Goal: Information Seeking & Learning: Learn about a topic

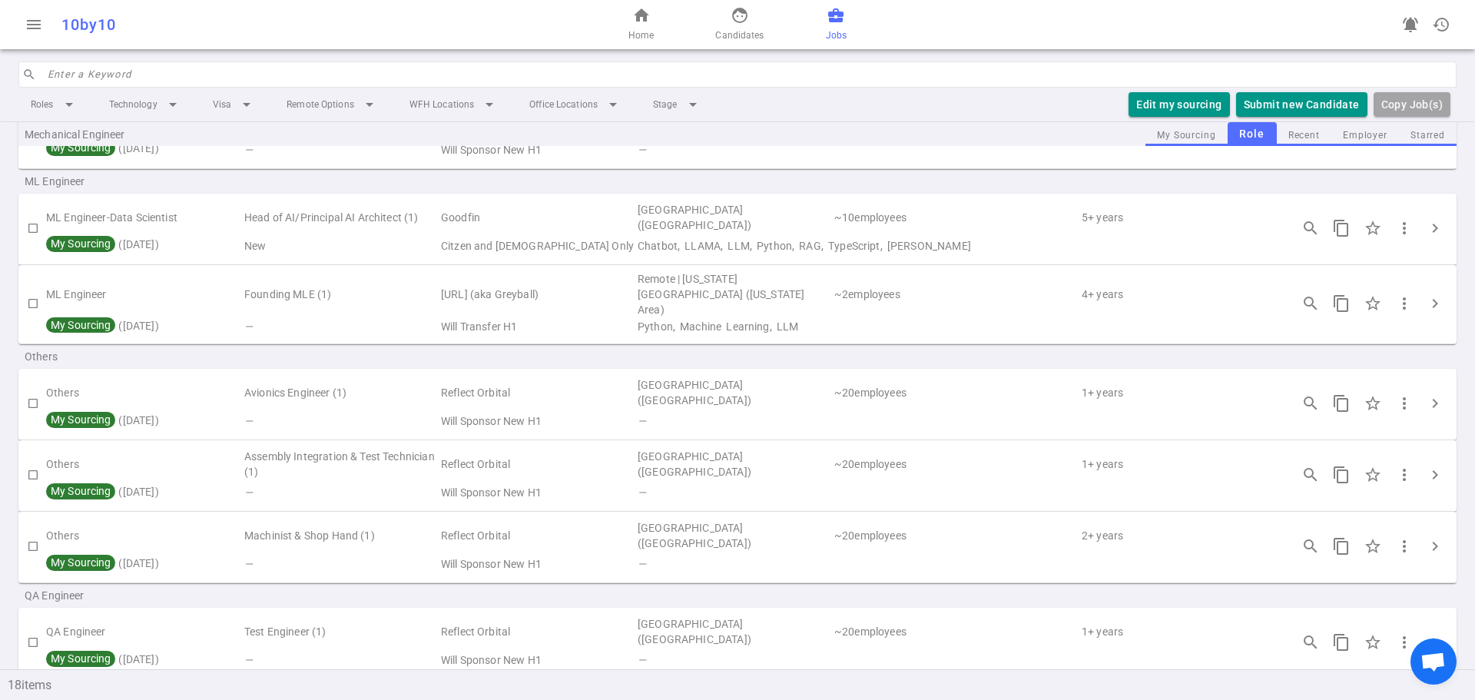
scroll to position [1020, 0]
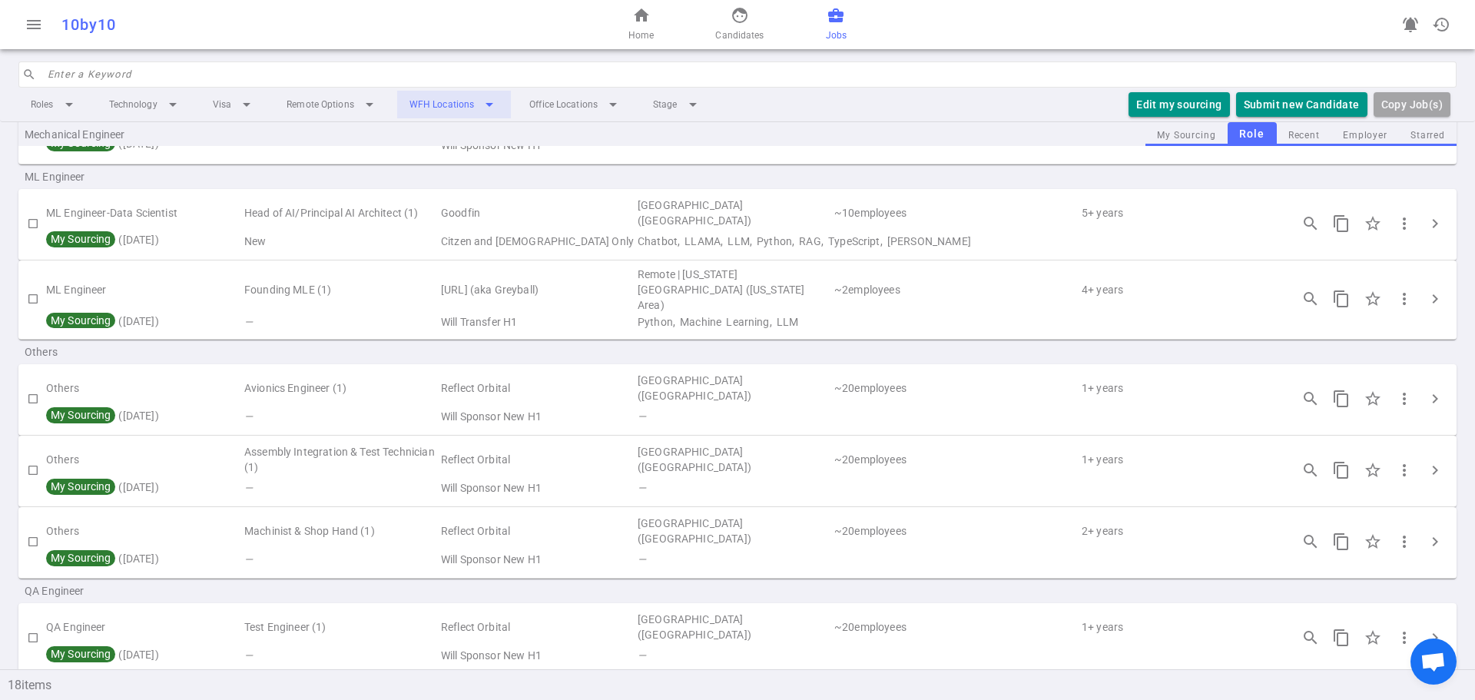
click at [482, 100] on li "WFH Locations arrow_drop_down" at bounding box center [454, 105] width 114 height 28
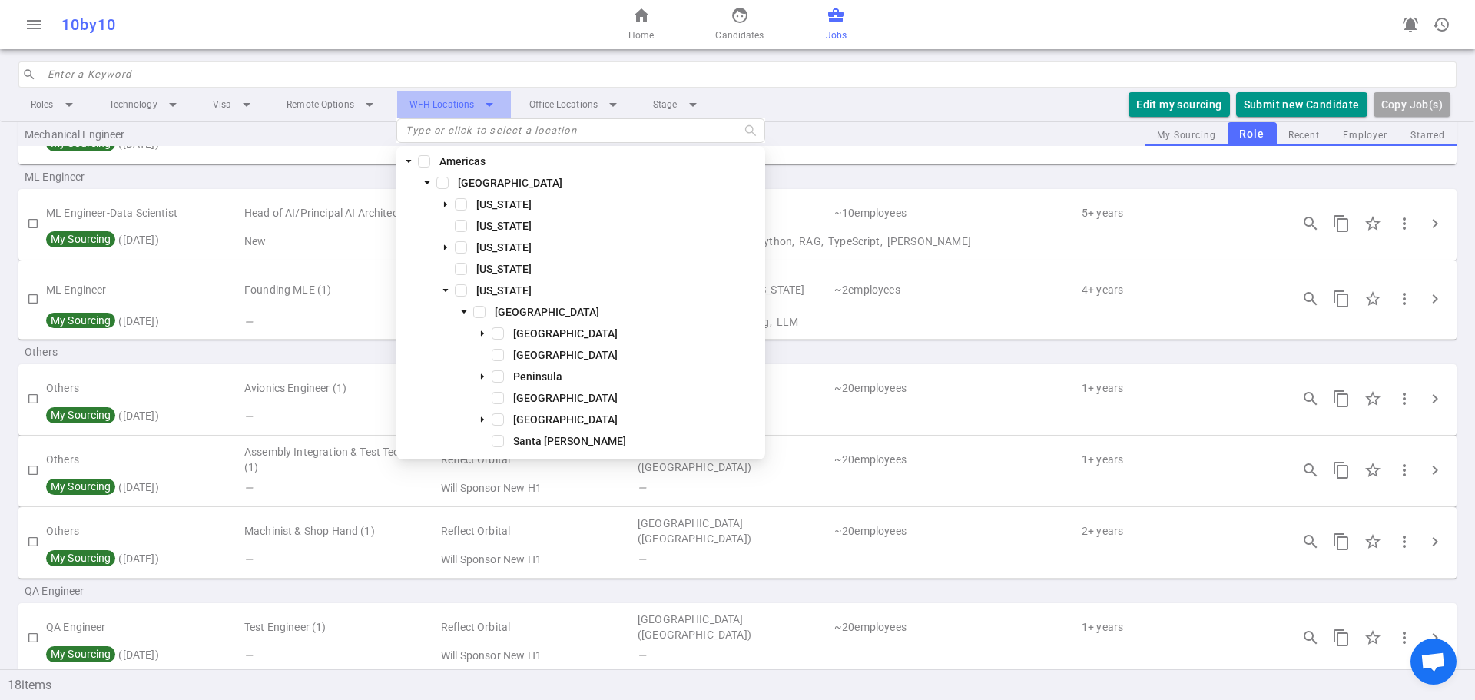
click at [482, 100] on li "WFH Locations arrow_drop_down" at bounding box center [454, 105] width 114 height 28
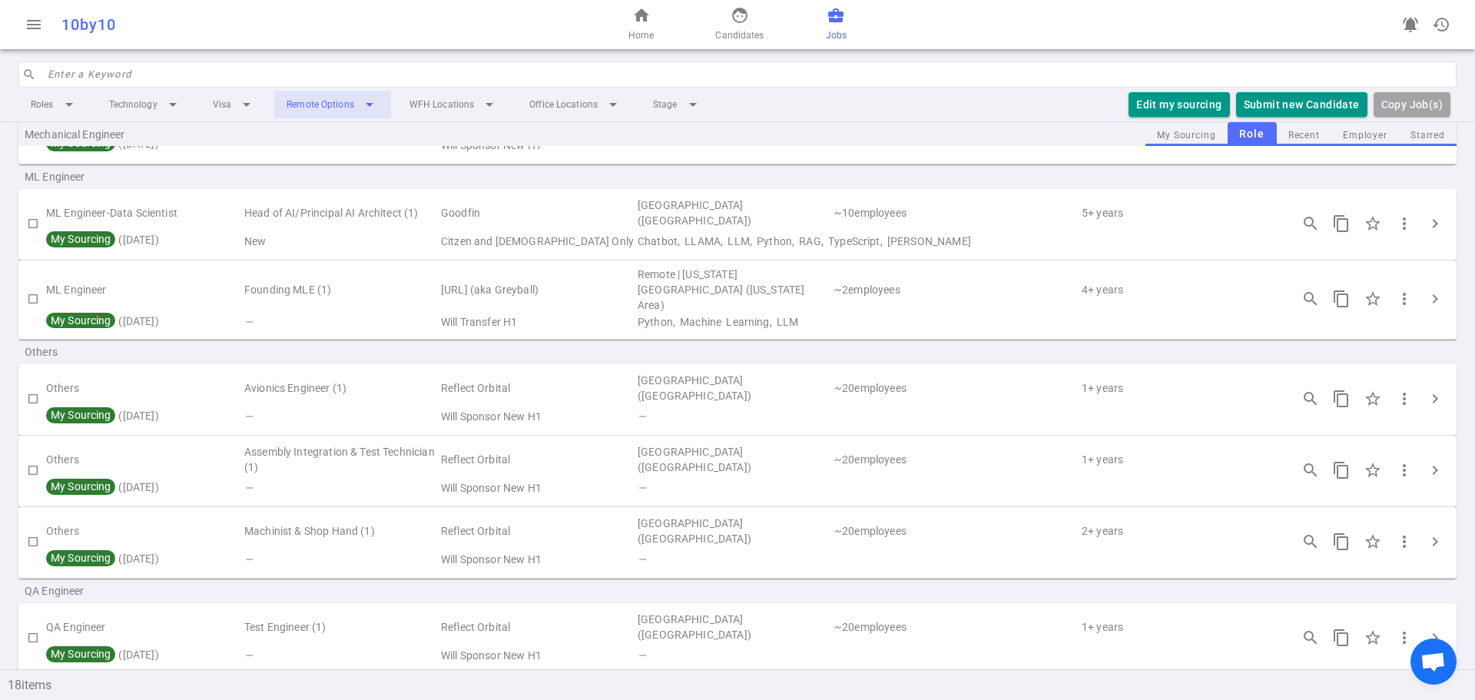
click at [369, 104] on li "Remote Options arrow_drop_down" at bounding box center [332, 105] width 117 height 28
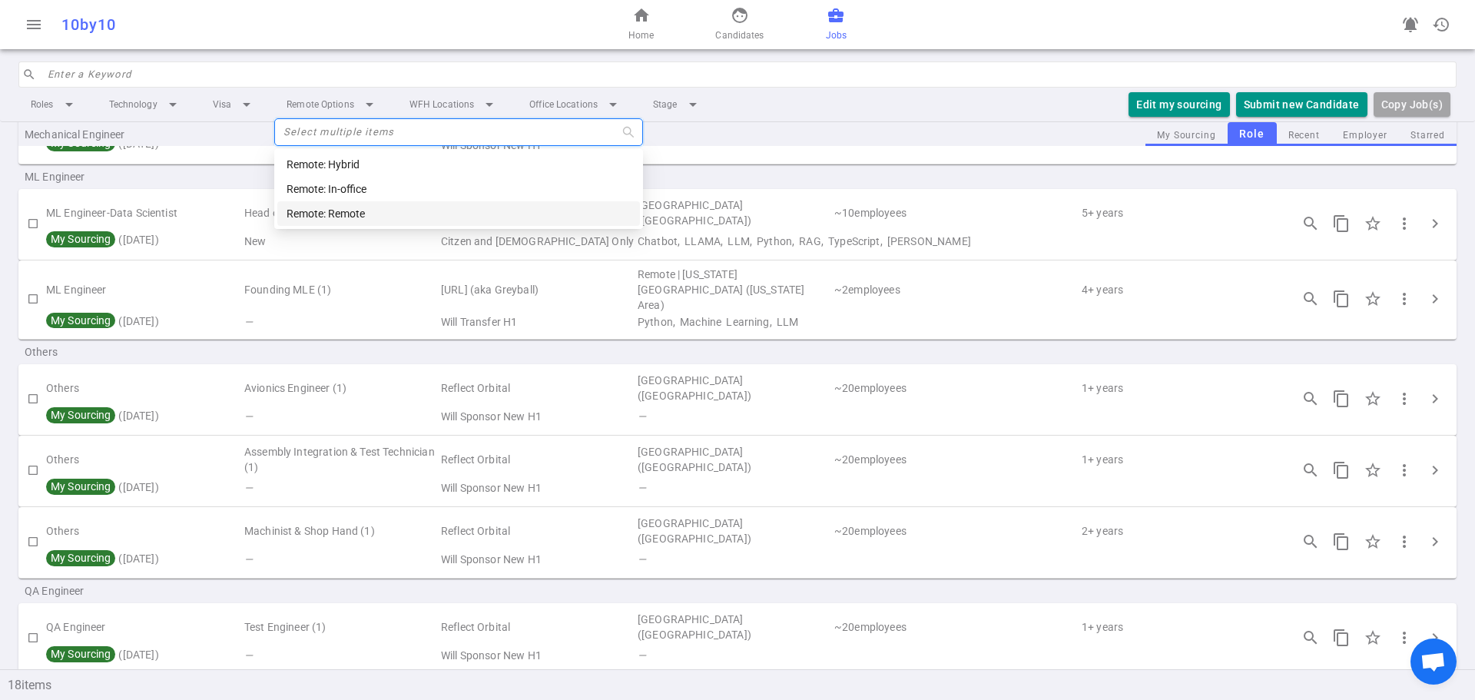
click at [375, 213] on div "Remote: Remote" at bounding box center [459, 213] width 344 height 17
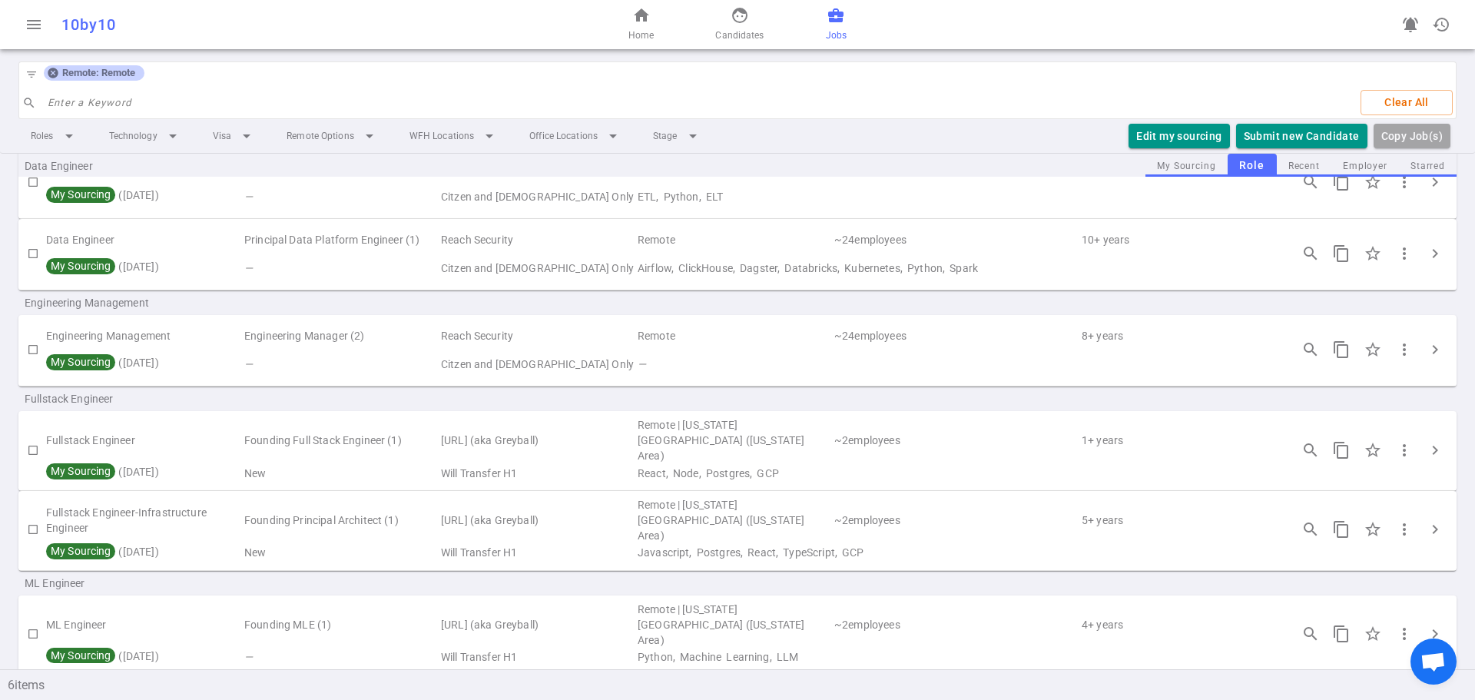
scroll to position [0, 0]
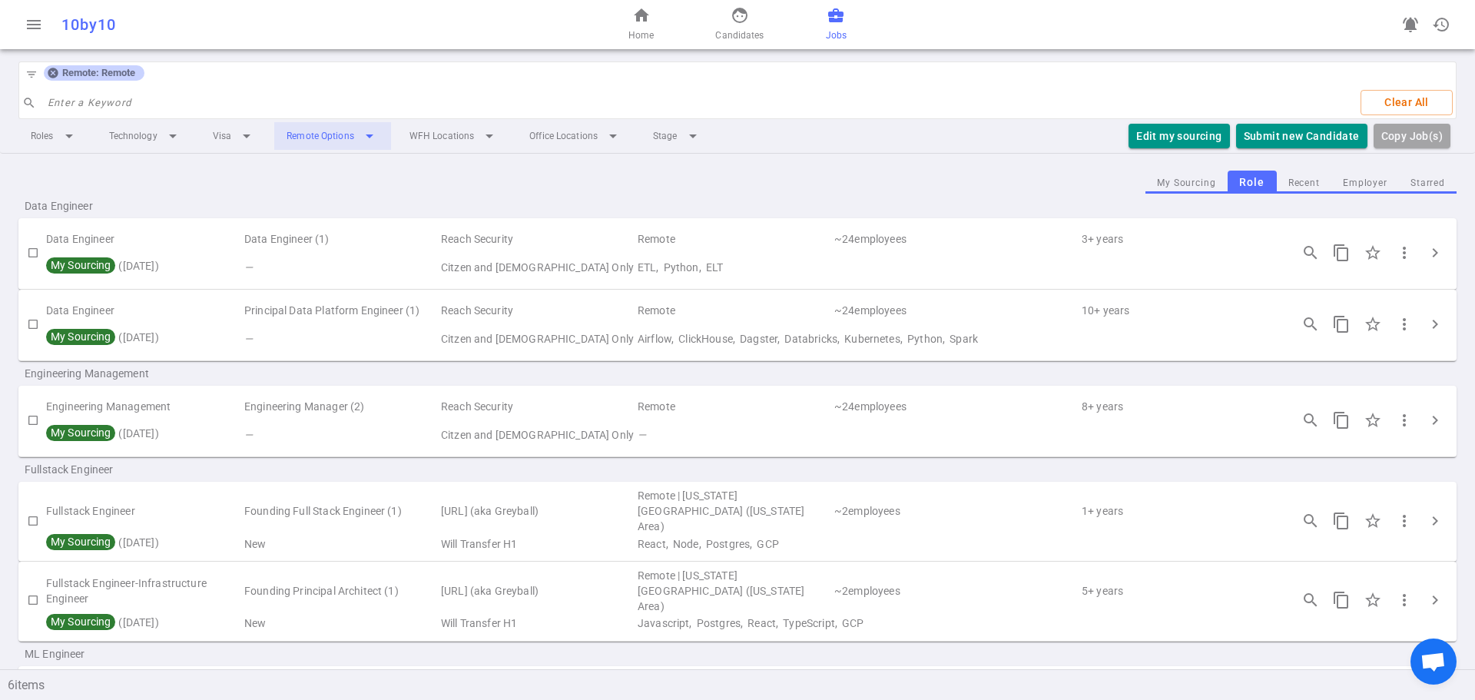
click at [346, 143] on li "Remote Options arrow_drop_down" at bounding box center [332, 136] width 117 height 28
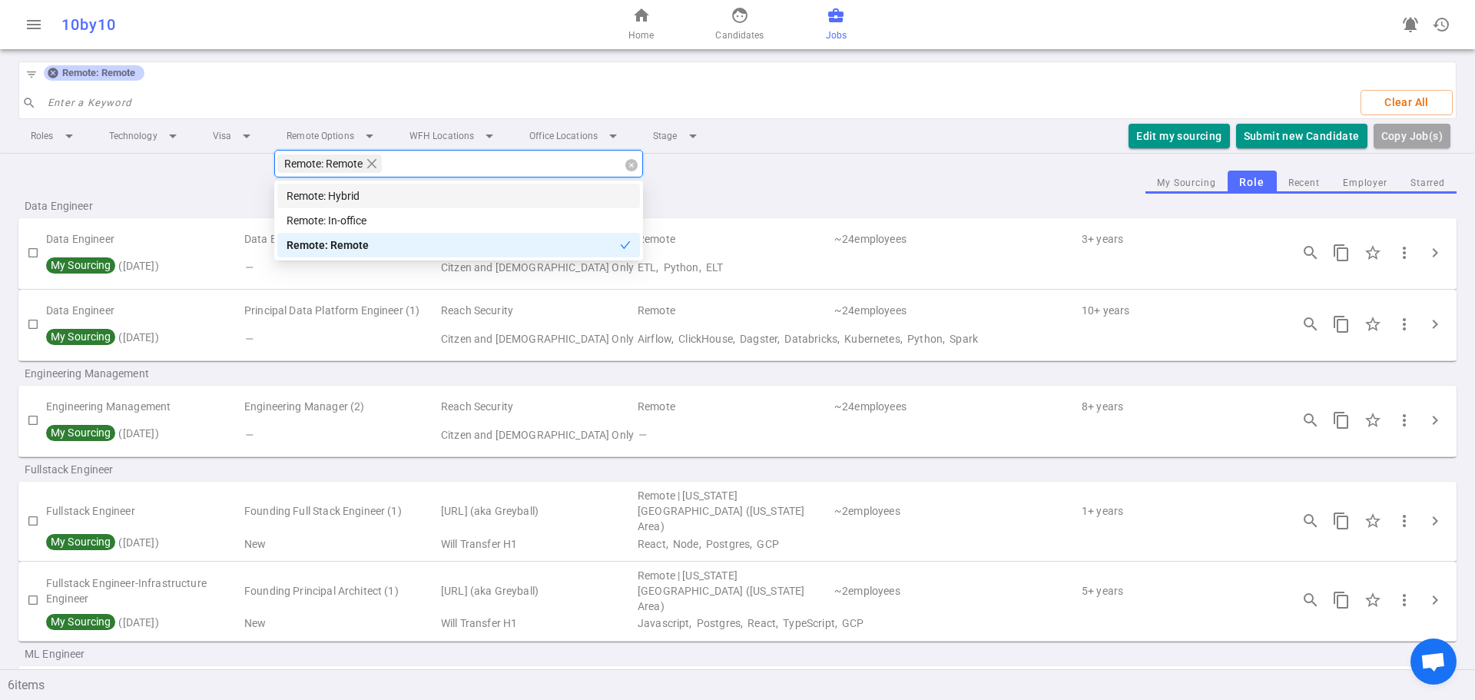
click at [380, 164] on span "Remote: Remote" at bounding box center [329, 163] width 104 height 18
click at [367, 164] on icon "close" at bounding box center [372, 164] width 12 height 12
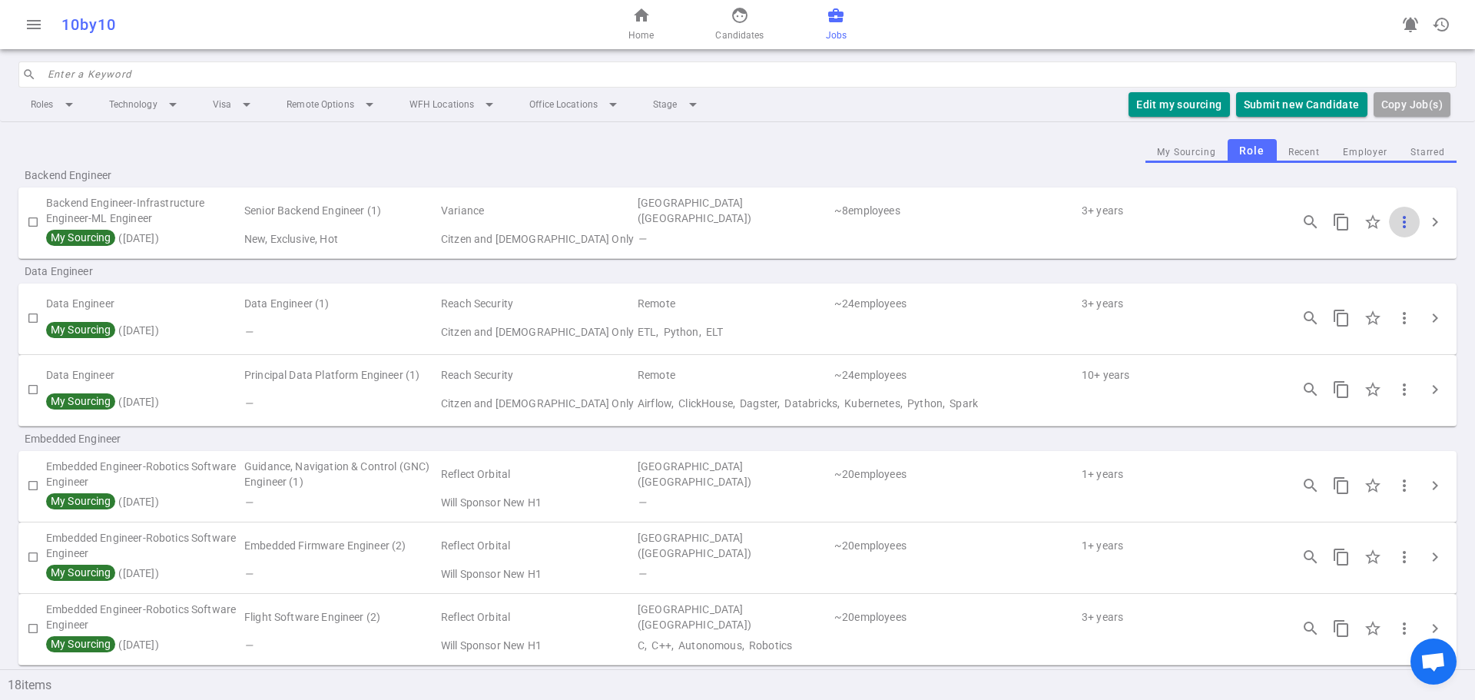
click at [1397, 216] on span "more_vert" at bounding box center [1404, 222] width 18 height 18
click at [1257, 247] on li "Copy JD - long" at bounding box center [1324, 253] width 277 height 25
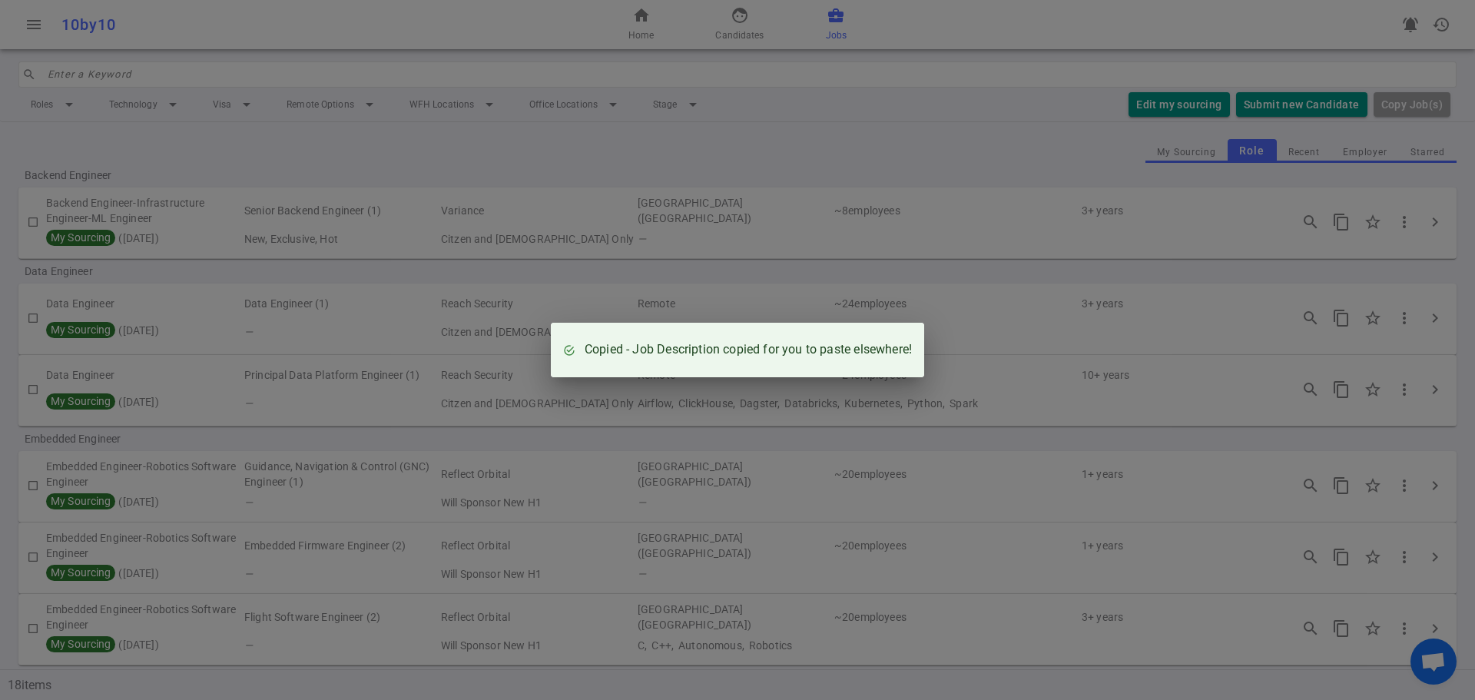
click at [870, 187] on div "Copied - Job Description copied for you to paste elsewhere!" at bounding box center [737, 350] width 1475 height 700
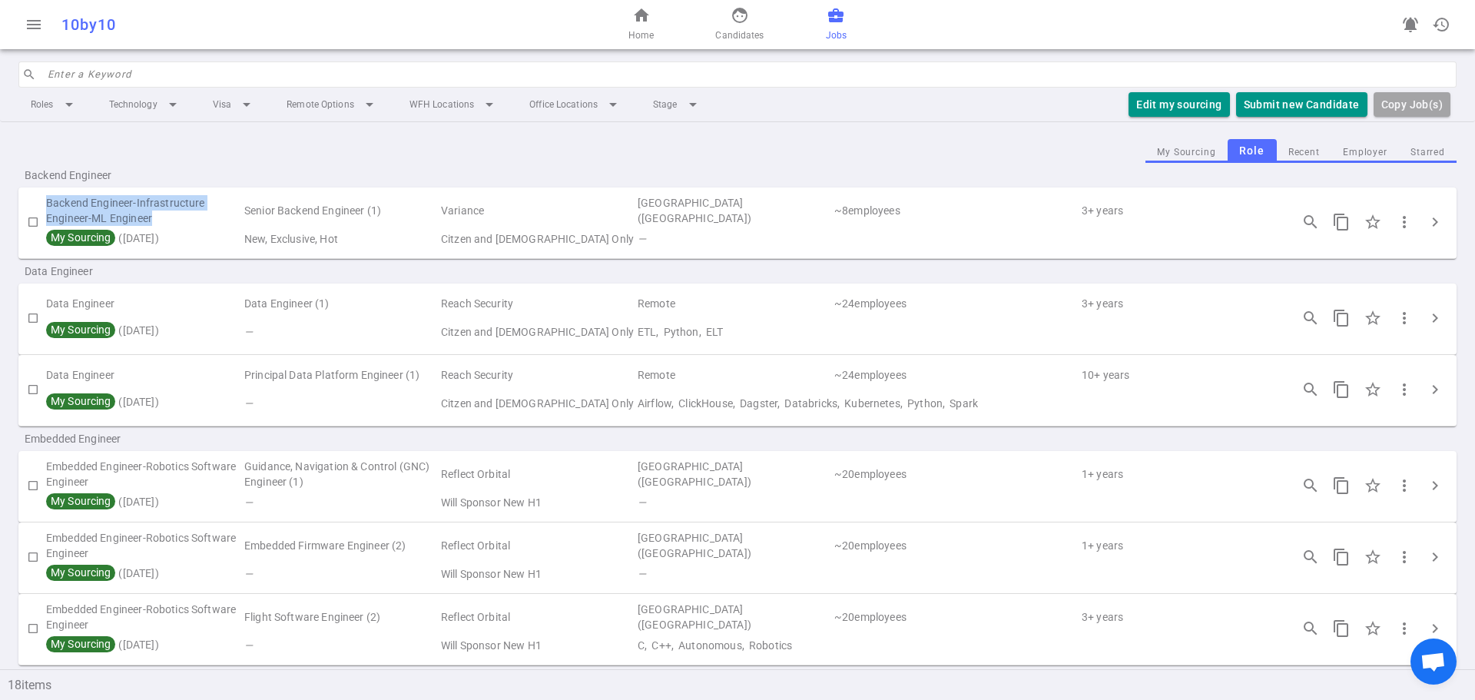
drag, startPoint x: 40, startPoint y: 199, endPoint x: 205, endPoint y: 219, distance: 166.4
click at [205, 219] on tr "Backend Engineer-Infrastructure Engineer-ML Engineer Senior Backend Engineer (1…" at bounding box center [737, 211] width 1438 height 35
copy td "Backend Engineer-Infrastructure Engineer-ML Engineer"
